Goal: Check status: Check status

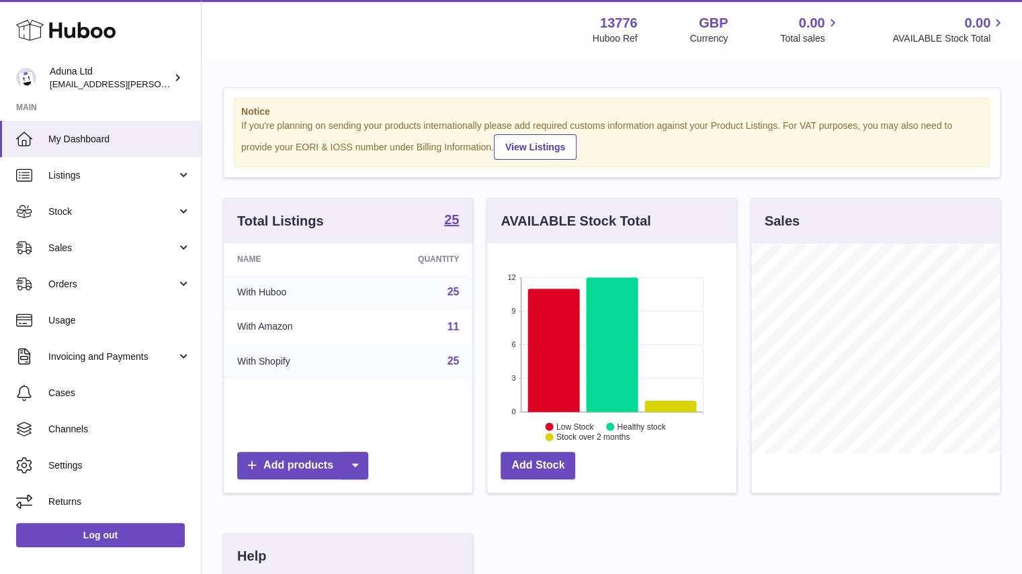
scroll to position [210, 249]
click at [144, 217] on span "Stock" at bounding box center [112, 212] width 128 height 13
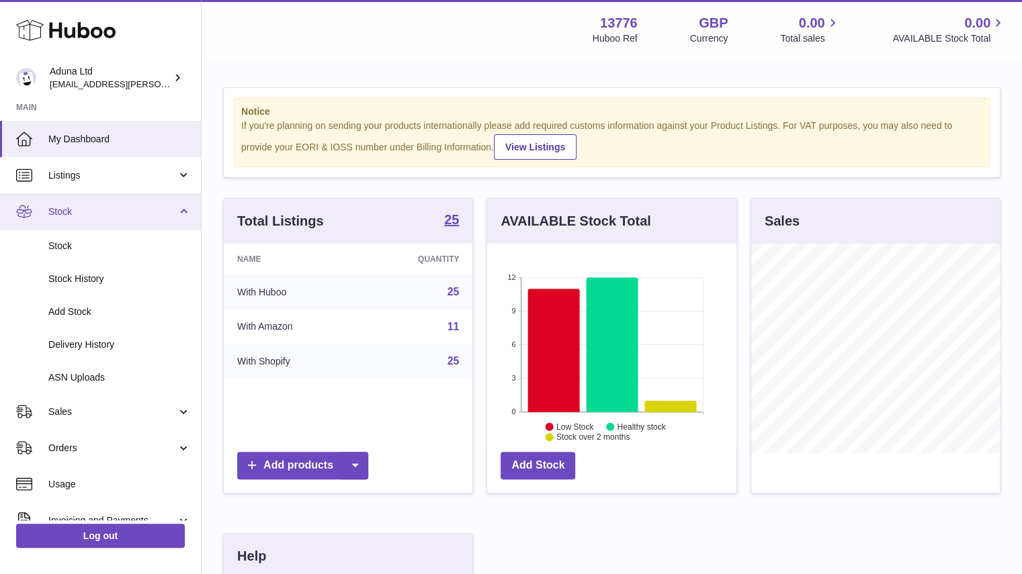
click at [176, 201] on link "Stock" at bounding box center [100, 211] width 201 height 36
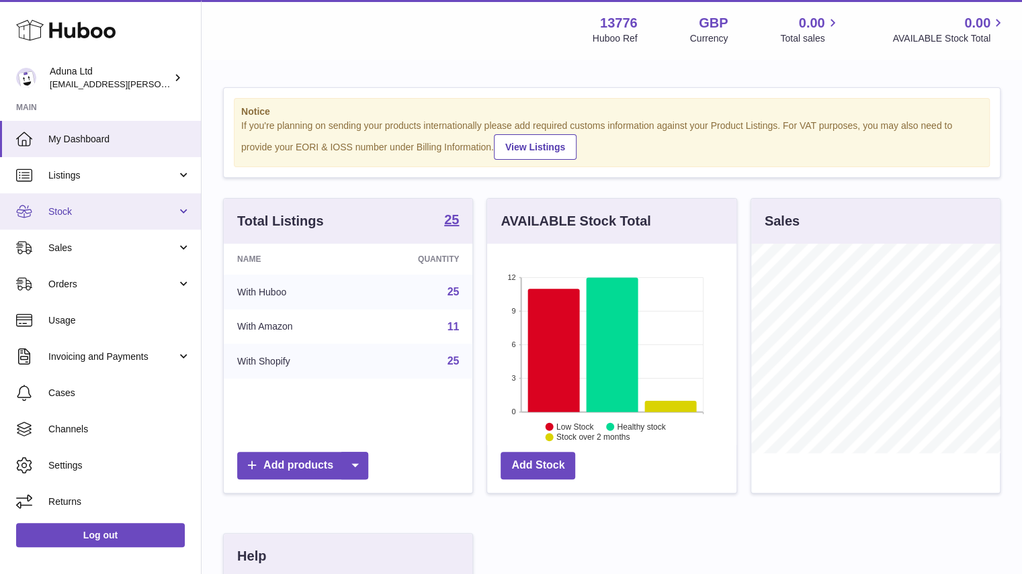
click at [142, 209] on span "Stock" at bounding box center [112, 212] width 128 height 13
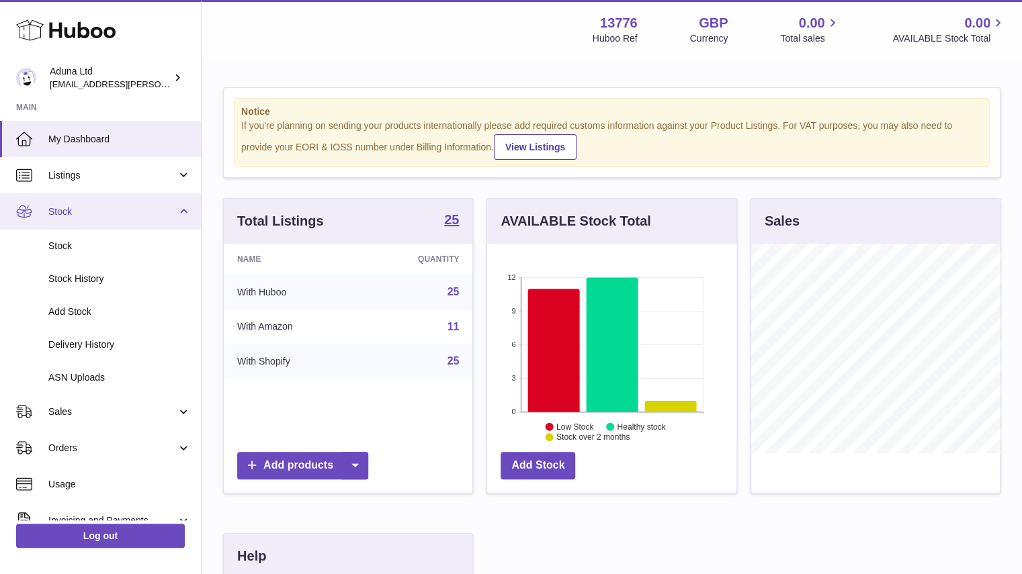
click at [180, 206] on link "Stock" at bounding box center [100, 211] width 201 height 36
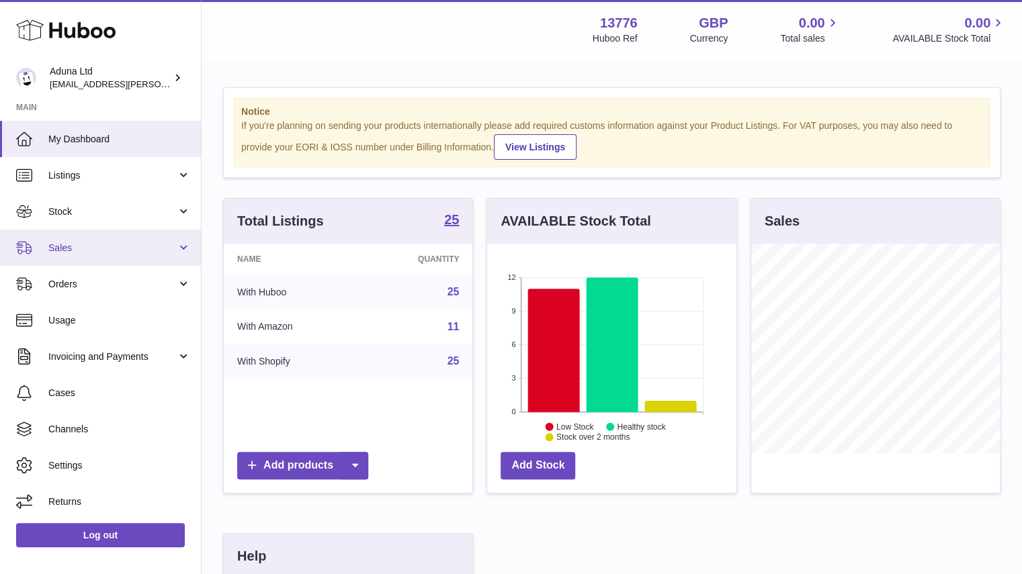
click at [118, 255] on link "Sales" at bounding box center [100, 248] width 201 height 36
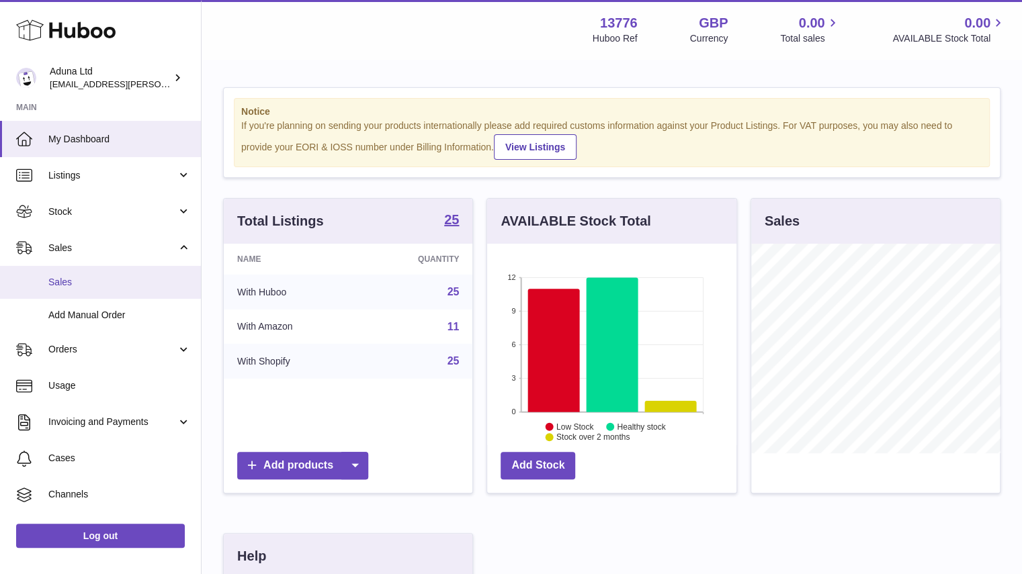
click at [110, 275] on link "Sales" at bounding box center [100, 282] width 201 height 33
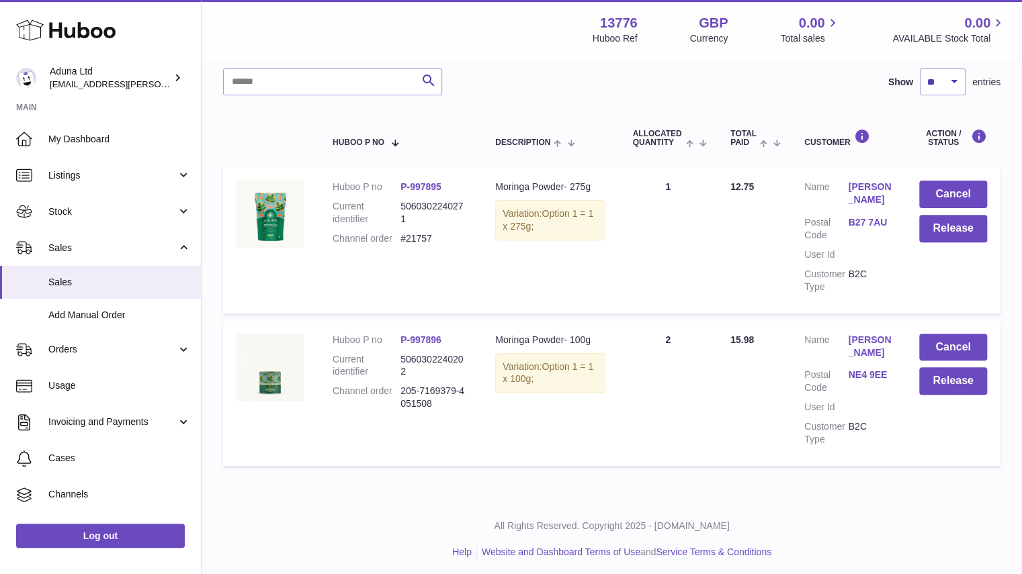
scroll to position [187, 0]
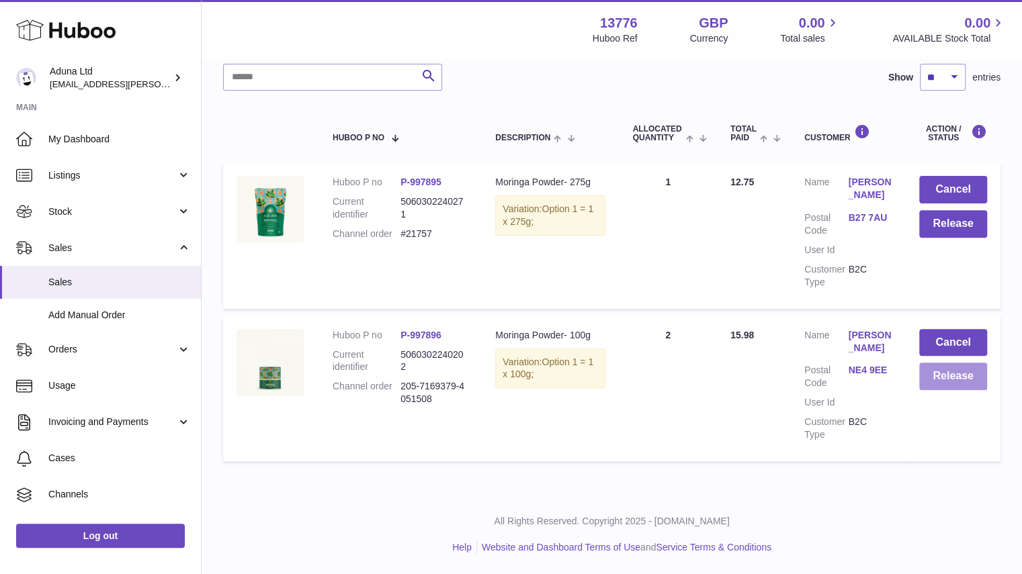
click at [951, 380] on button "Release" at bounding box center [953, 377] width 68 height 28
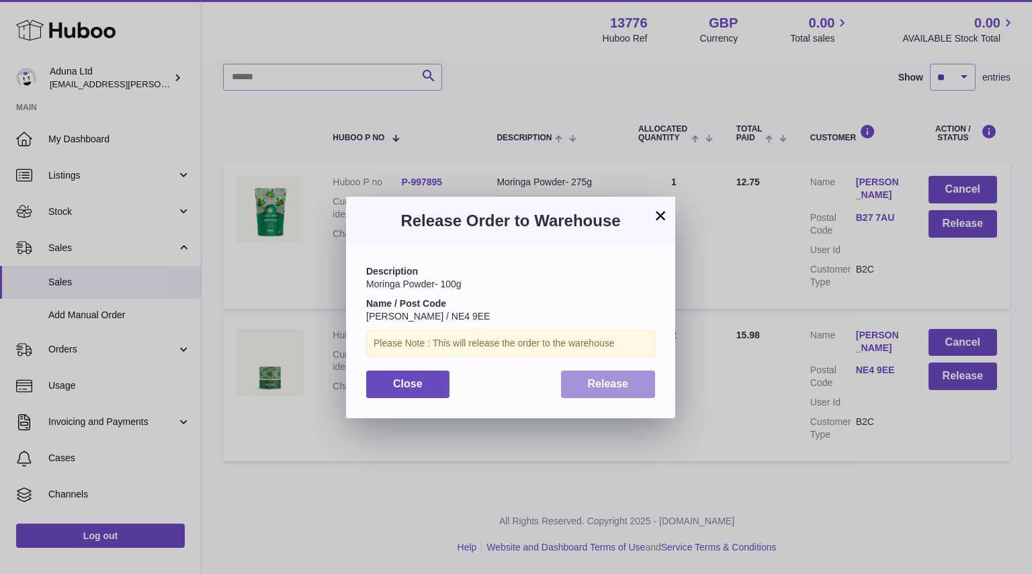
click at [597, 378] on span "Release" at bounding box center [608, 383] width 41 height 11
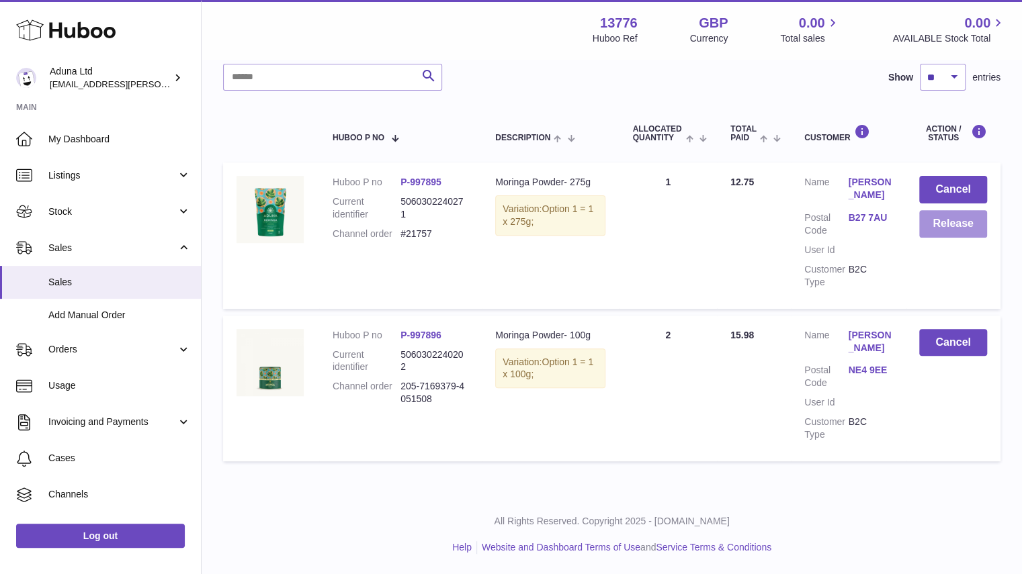
click at [953, 215] on button "Release" at bounding box center [953, 224] width 68 height 28
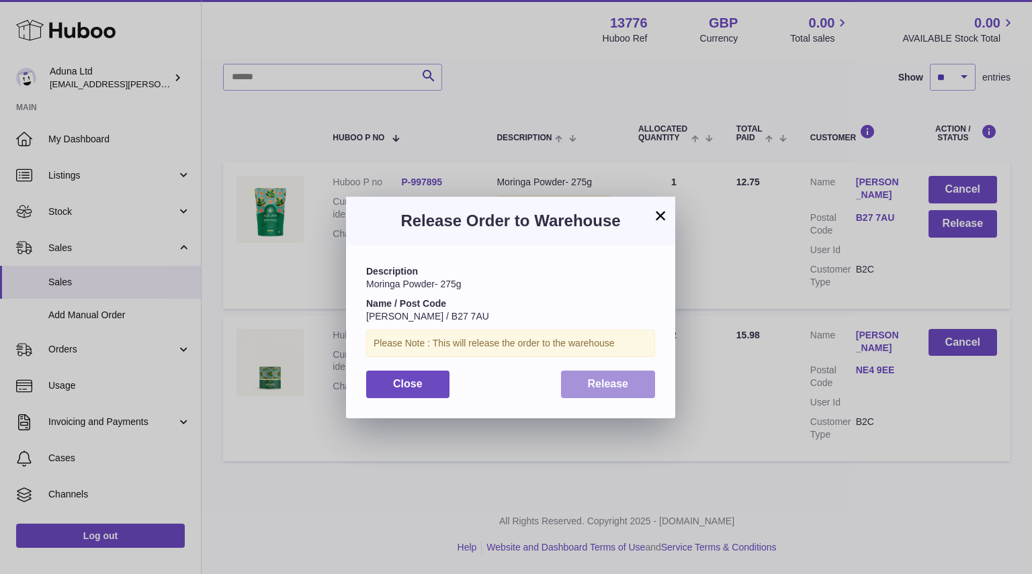
click at [595, 392] on button "Release" at bounding box center [608, 385] width 95 height 28
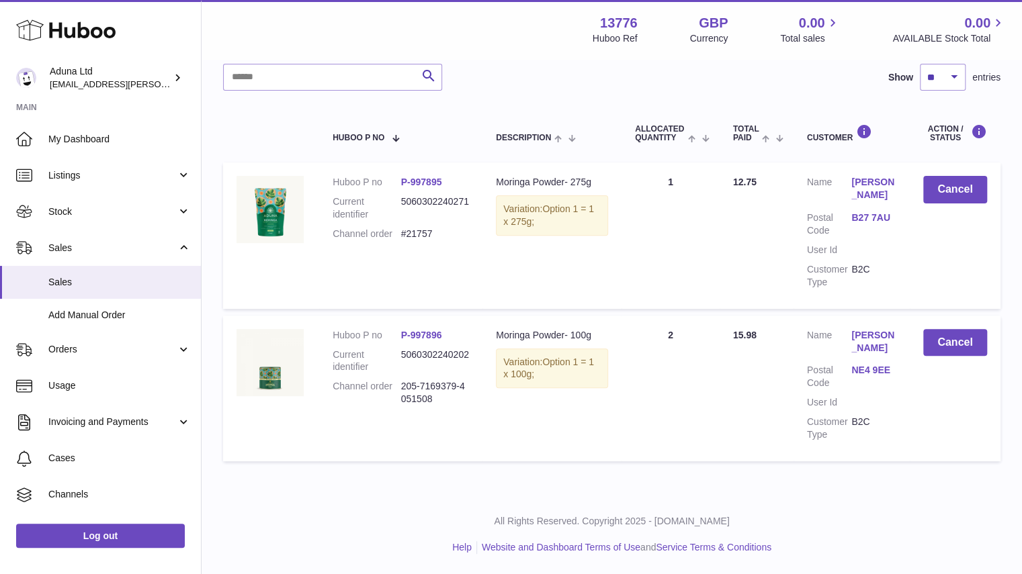
scroll to position [0, 0]
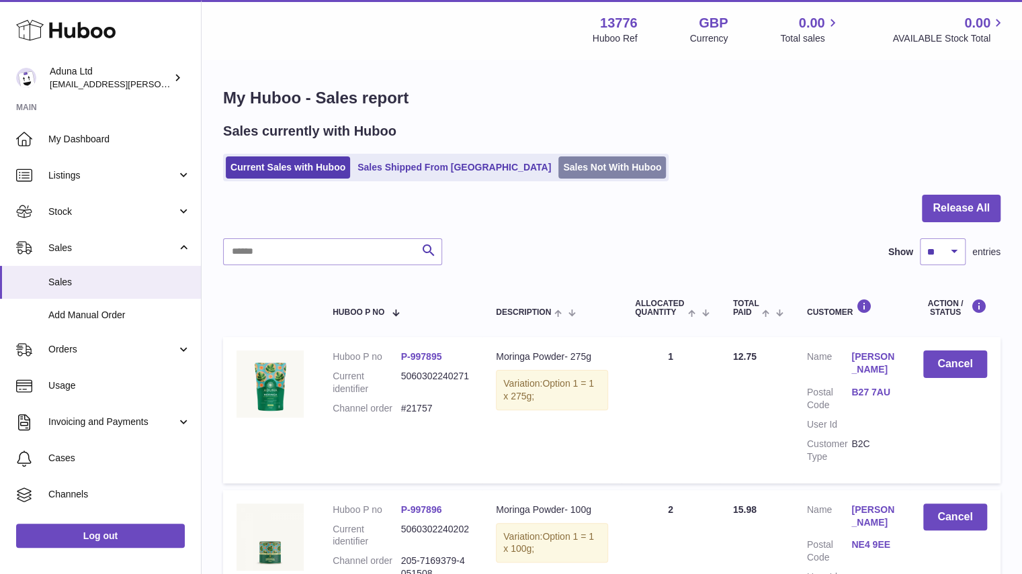
click at [558, 169] on link "Sales Not With Huboo" at bounding box center [611, 168] width 107 height 22
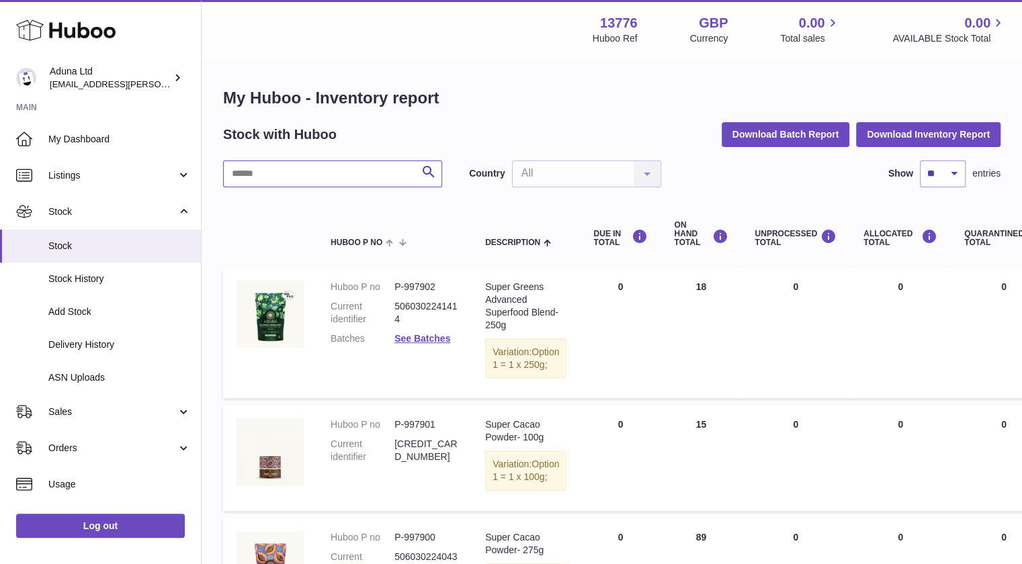
click at [383, 171] on input "text" at bounding box center [332, 174] width 219 height 27
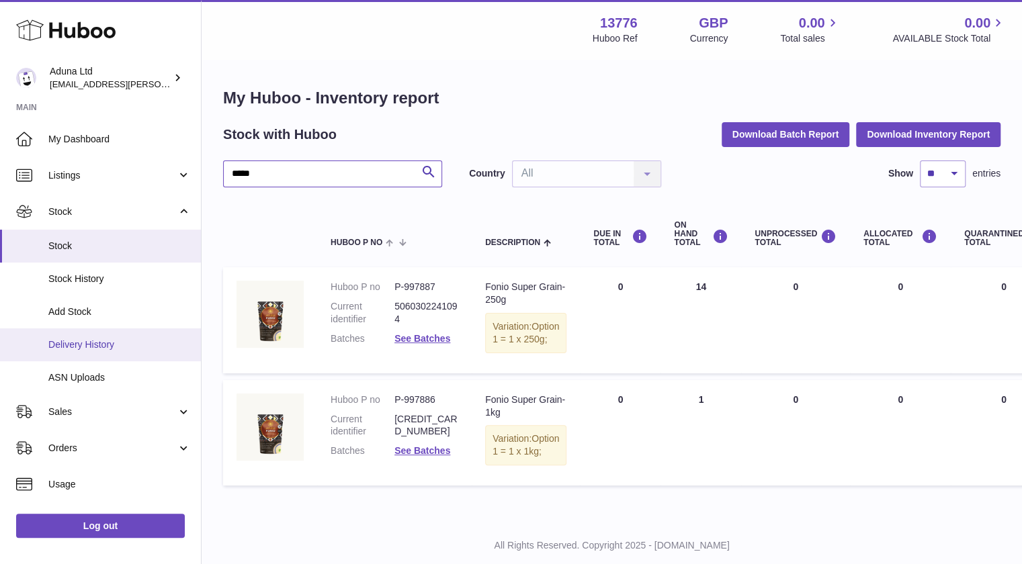
type input "*****"
click at [87, 342] on span "Delivery History" at bounding box center [119, 345] width 142 height 13
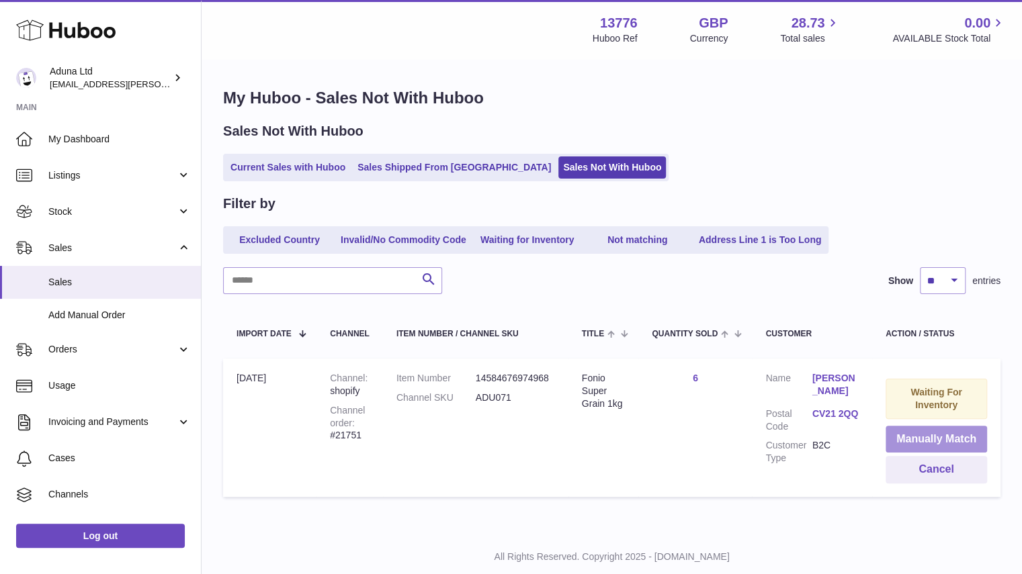
click at [941, 437] on button "Manually Match" at bounding box center [935, 440] width 101 height 28
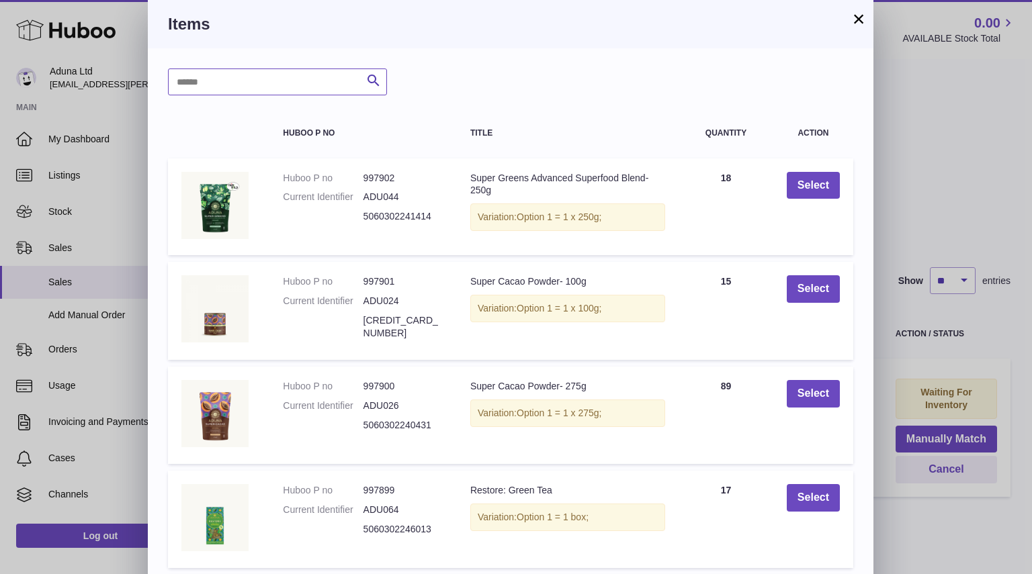
click at [300, 77] on input "text" at bounding box center [277, 82] width 219 height 27
type input "*****"
click at [378, 73] on icon "submit" at bounding box center [373, 81] width 16 height 17
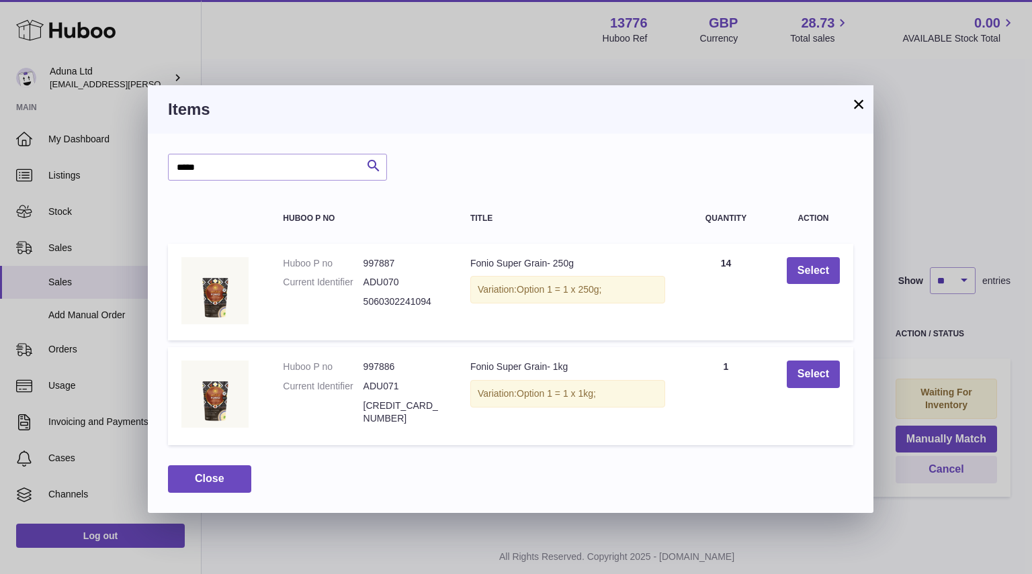
click at [859, 102] on button "×" at bounding box center [858, 104] width 16 height 16
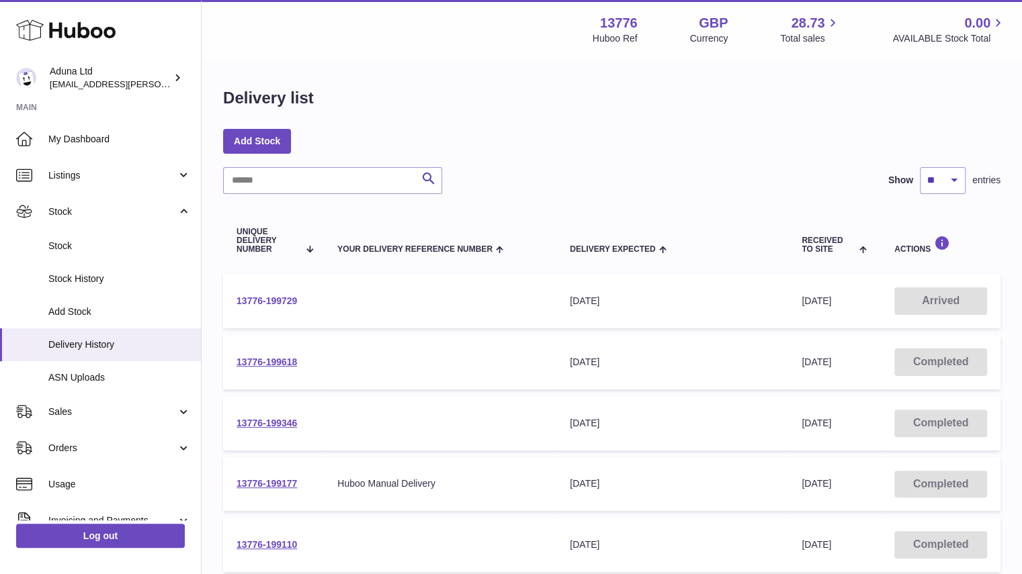
click at [274, 298] on link "13776-199729" at bounding box center [266, 301] width 60 height 11
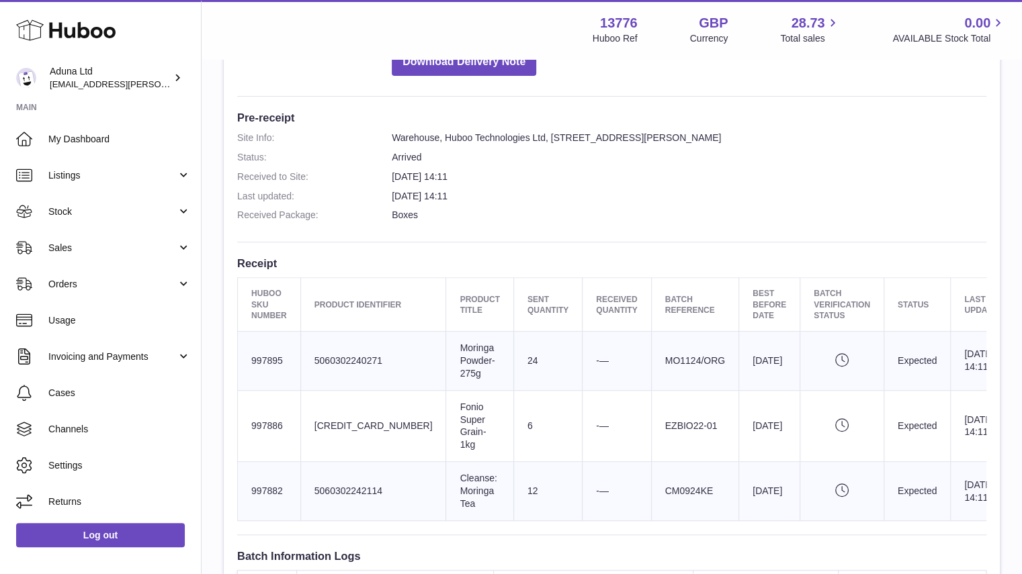
scroll to position [293, 0]
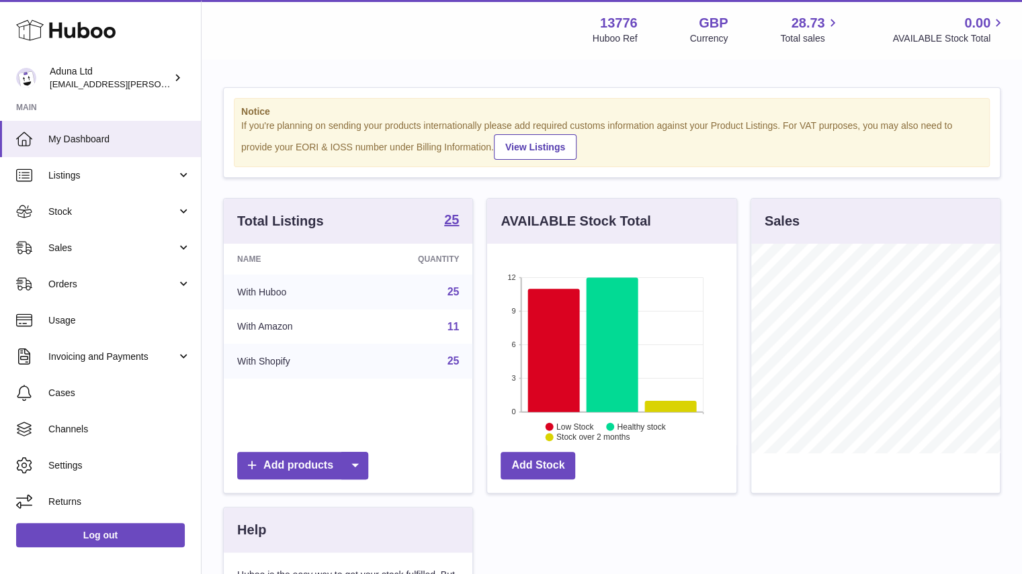
scroll to position [210, 249]
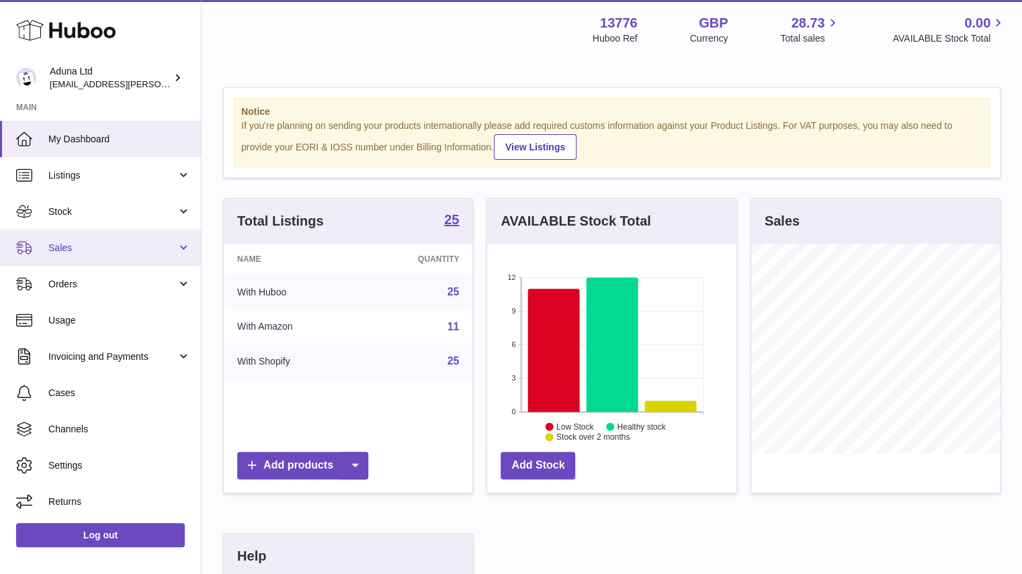
click at [134, 253] on span "Sales" at bounding box center [112, 248] width 128 height 13
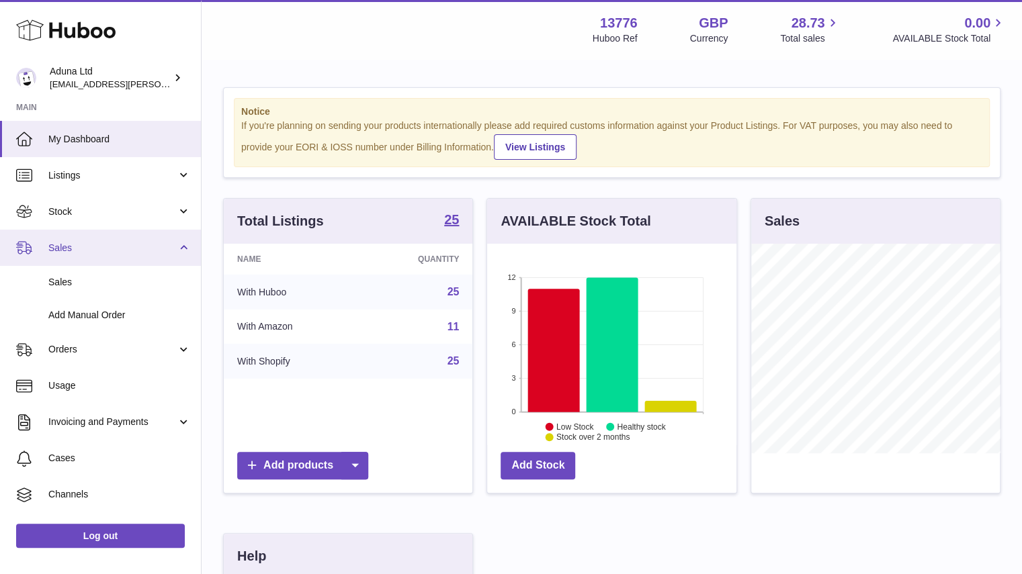
click at [157, 248] on span "Sales" at bounding box center [112, 248] width 128 height 13
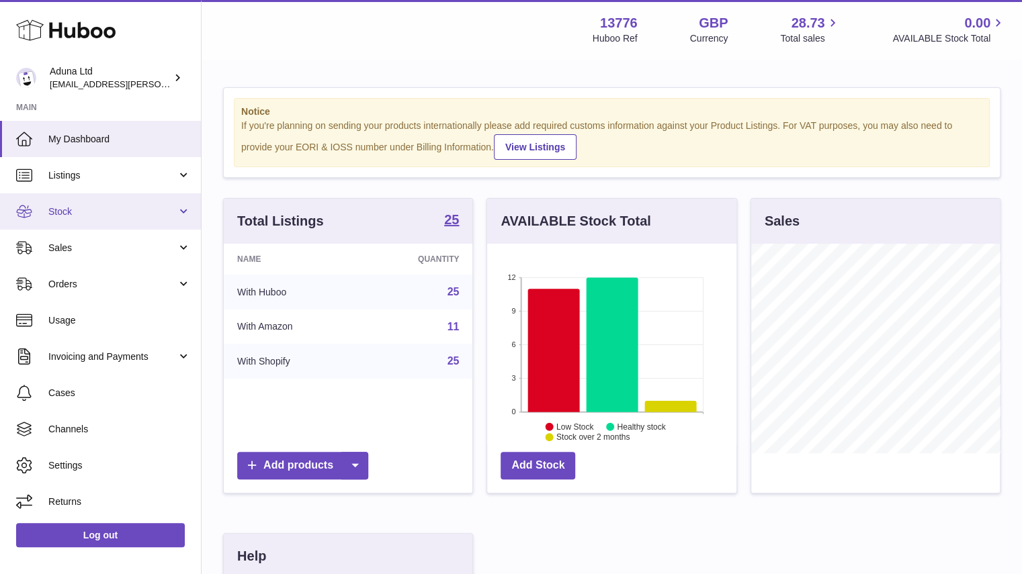
click at [168, 195] on link "Stock" at bounding box center [100, 211] width 201 height 36
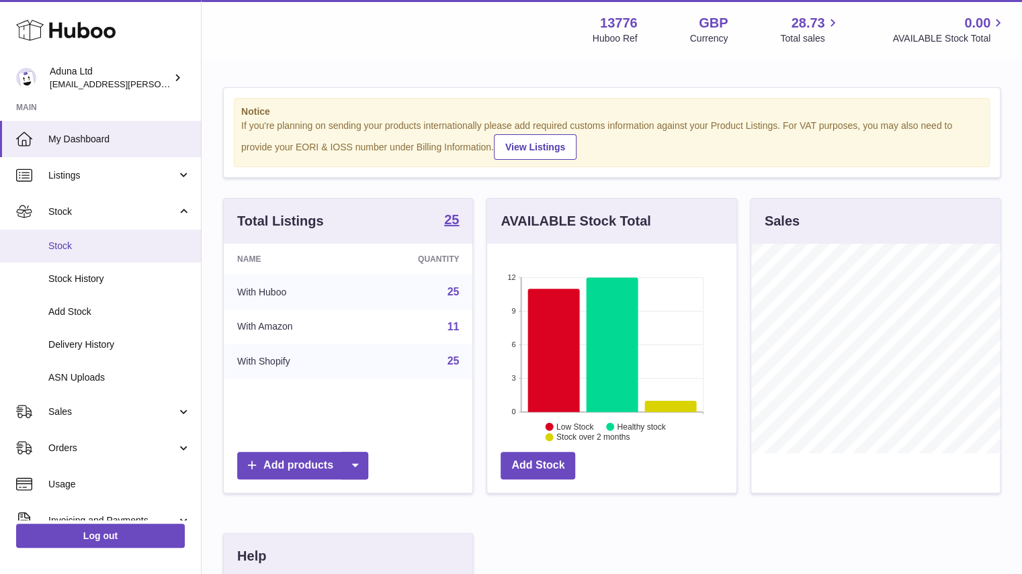
click at [142, 240] on span "Stock" at bounding box center [119, 246] width 142 height 13
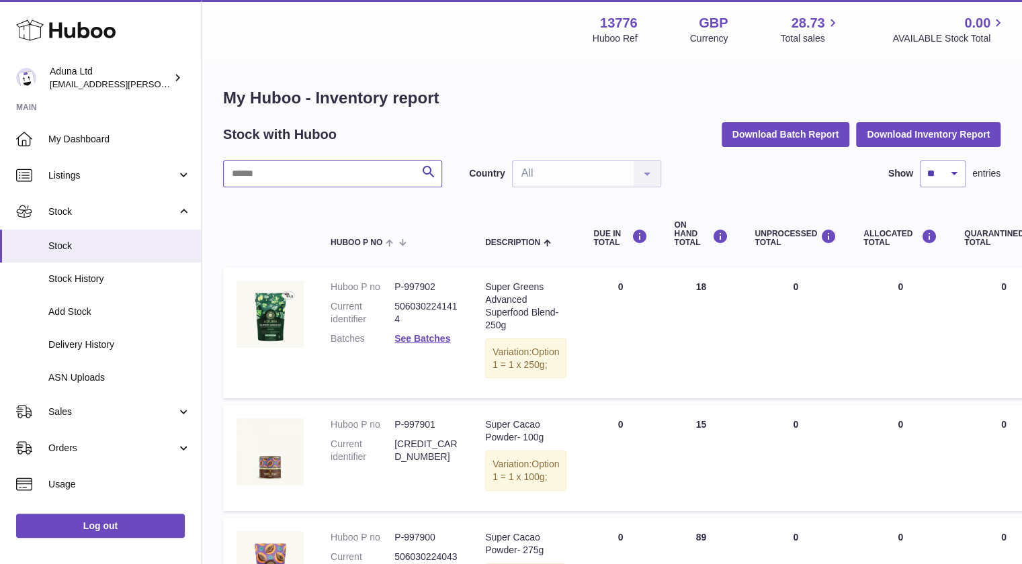
click at [328, 167] on input "text" at bounding box center [332, 174] width 219 height 27
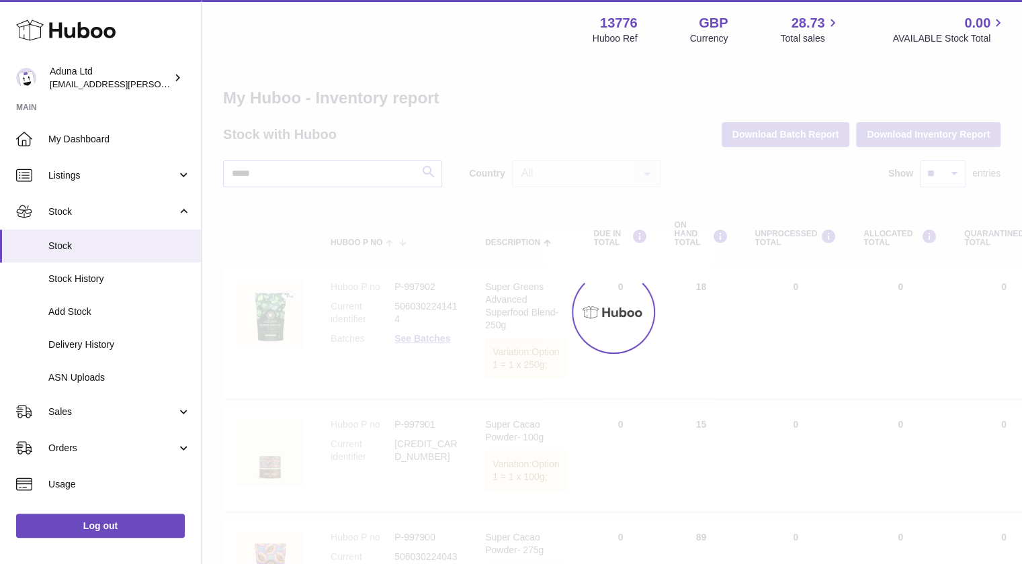
type input "*****"
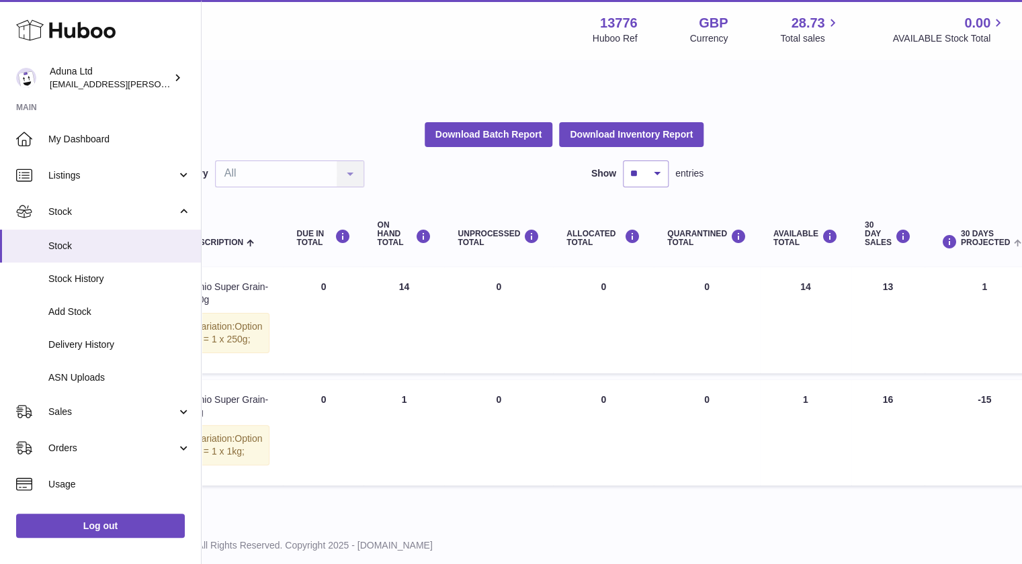
scroll to position [0, 298]
